Goal: Information Seeking & Learning: Learn about a topic

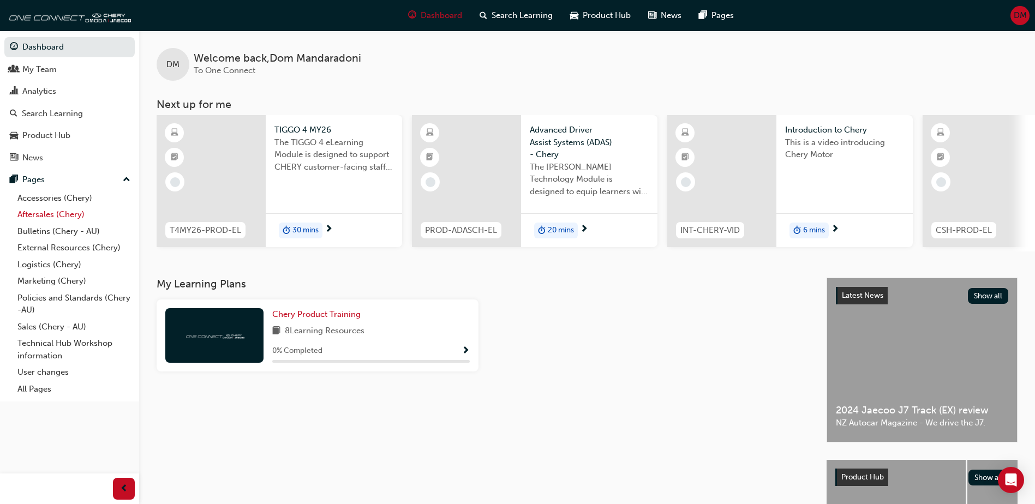
click at [29, 216] on link "Aftersales (Chery)" at bounding box center [74, 214] width 122 height 17
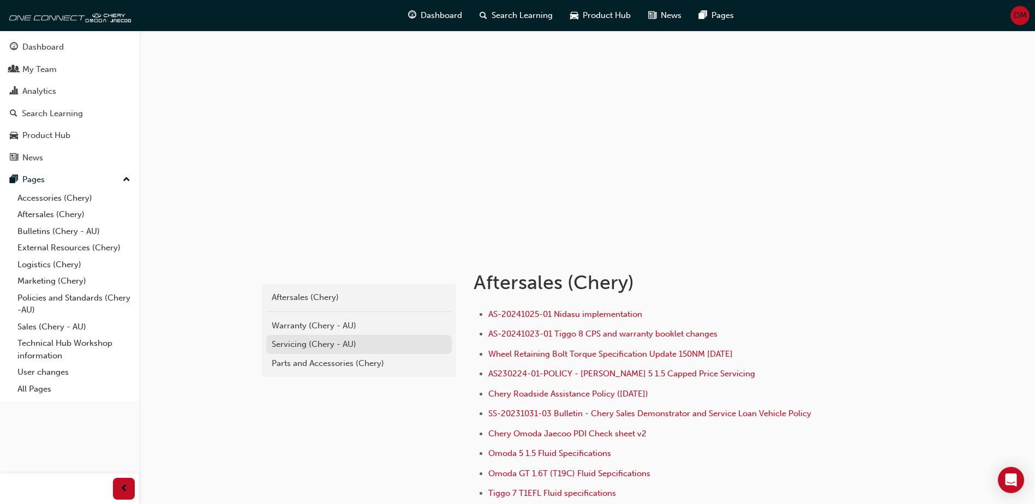
click at [304, 345] on div "Servicing (Chery - AU)" at bounding box center [359, 344] width 175 height 13
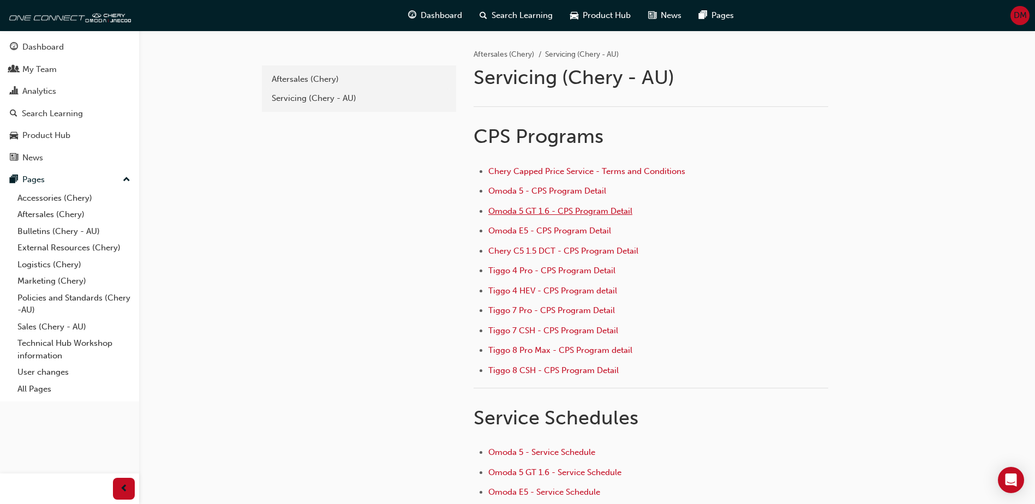
click at [499, 211] on span "Omoda 5 GT 1.6 - CPS Program Detail" at bounding box center [561, 211] width 144 height 10
click at [507, 191] on span "Omoda 5 - CPS Program Detail" at bounding box center [548, 191] width 118 height 10
